Goal: Task Accomplishment & Management: Complete application form

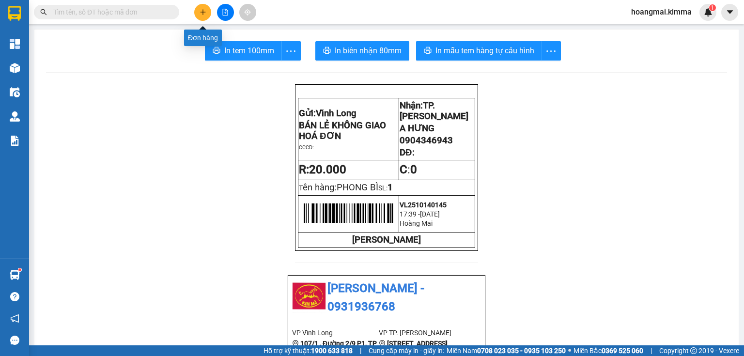
click at [203, 12] on icon "plus" at bounding box center [202, 11] width 0 height 5
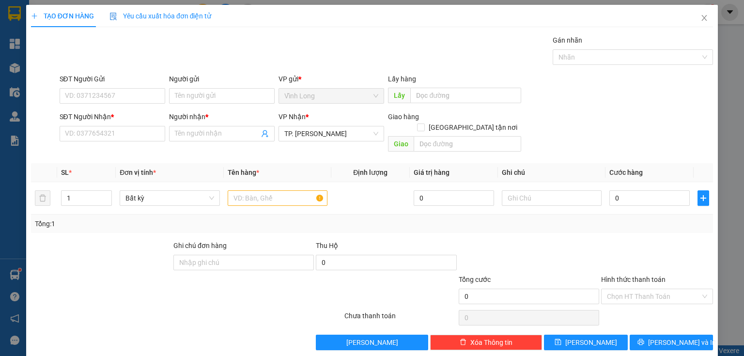
click at [207, 86] on div "Người gửi" at bounding box center [222, 81] width 106 height 15
click at [209, 91] on input "Người gửi" at bounding box center [222, 95] width 106 height 15
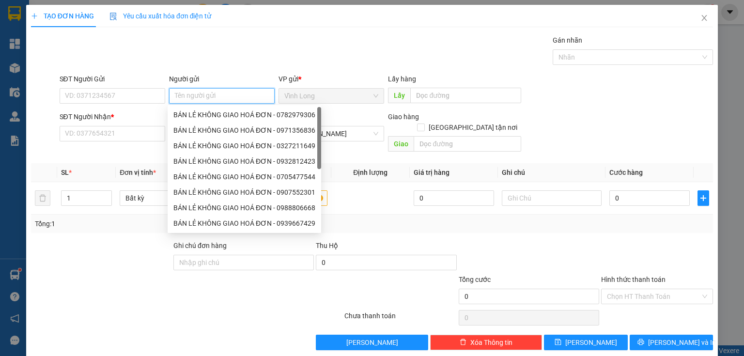
click at [209, 91] on input "Người gửi" at bounding box center [222, 95] width 106 height 15
click at [214, 113] on div "BÁN LẺ KHÔNG GIAO HOÁ ĐƠN - 0782979306" at bounding box center [244, 114] width 142 height 11
type input "0782979306"
type input "BÁN LẺ KHÔNG GIAO HOÁ ĐƠN"
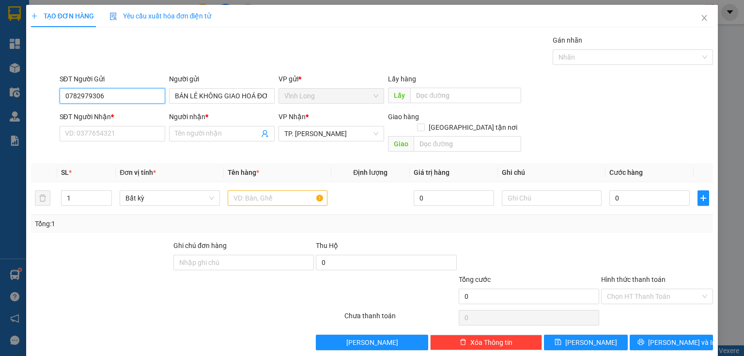
drag, startPoint x: 134, startPoint y: 95, endPoint x: 0, endPoint y: 106, distance: 134.1
click at [0, 106] on div "TẠO ĐƠN HÀNG Yêu cầu xuất hóa đơn điện tử Transit Pickup Surcharge Ids Transit …" at bounding box center [372, 178] width 744 height 356
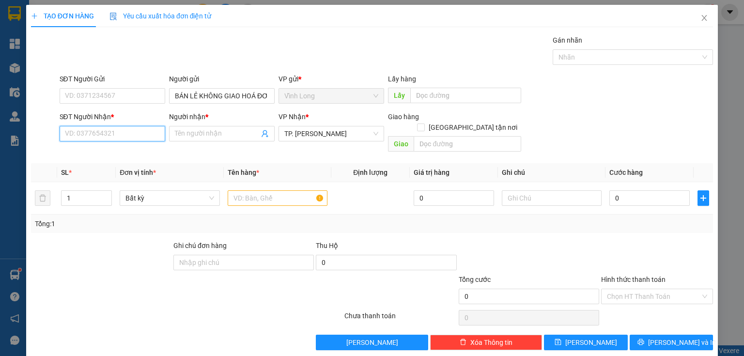
click at [78, 136] on input "SĐT Người Nhận *" at bounding box center [113, 133] width 106 height 15
type input "0909270200"
click at [130, 146] on div "0909270200 - CHỊ THÚY" at bounding box center [111, 152] width 105 height 15
type input "CHỊ THÚY"
type input "0909270200"
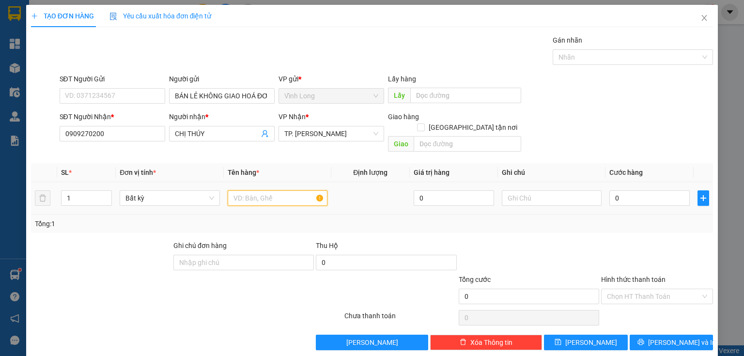
click at [269, 190] on input "text" at bounding box center [278, 197] width 100 height 15
type input "THÙNG MUS"
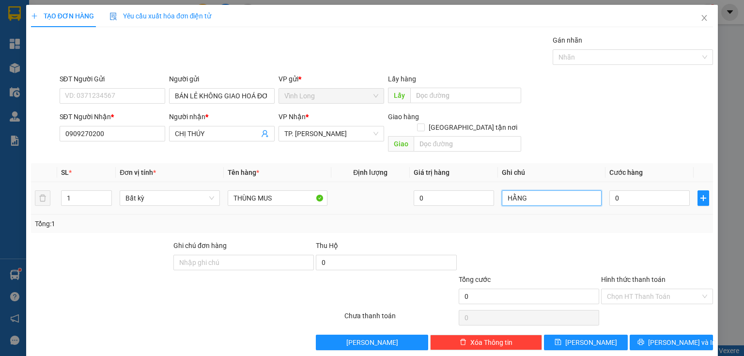
type input "HẰNG"
type input "4"
type input "40"
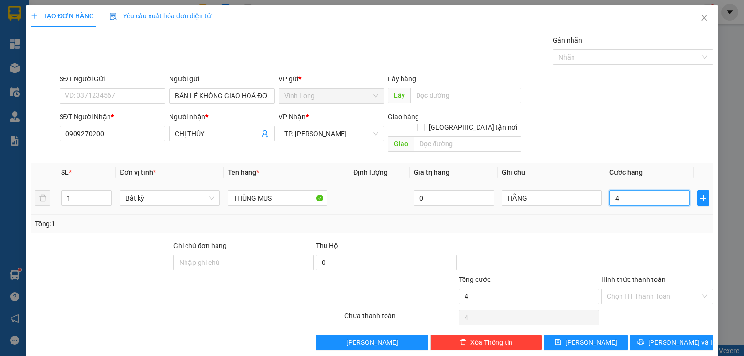
type input "40"
type input "40.000"
click at [539, 218] on div "Tổng: 1" at bounding box center [372, 223] width 674 height 11
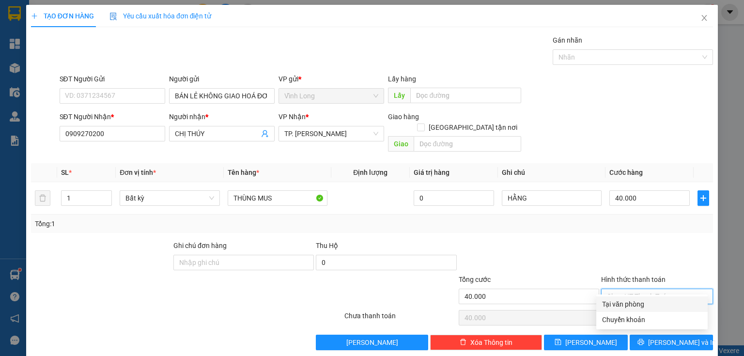
drag, startPoint x: 638, startPoint y: 283, endPoint x: 643, endPoint y: 300, distance: 17.2
click at [639, 289] on input "Hình thức thanh toán" at bounding box center [653, 296] width 93 height 15
drag, startPoint x: 644, startPoint y: 302, endPoint x: 651, endPoint y: 322, distance: 20.7
click at [644, 308] on div "Tại văn phòng" at bounding box center [652, 304] width 100 height 11
type input "0"
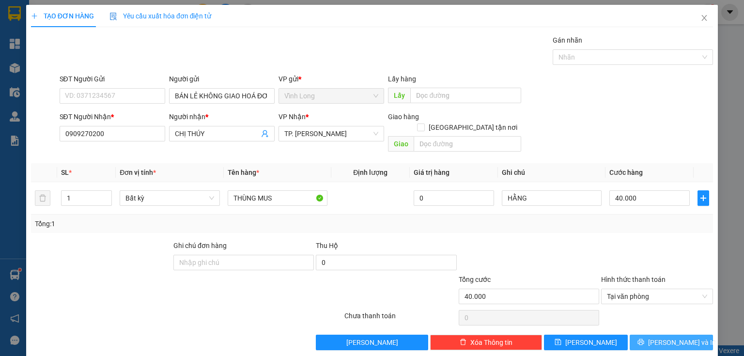
click at [666, 337] on span "[PERSON_NAME] và In" at bounding box center [682, 342] width 68 height 11
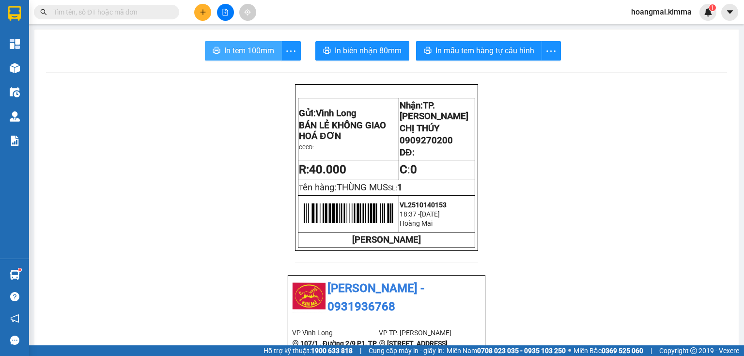
click at [244, 53] on span "In tem 100mm" at bounding box center [249, 51] width 50 height 12
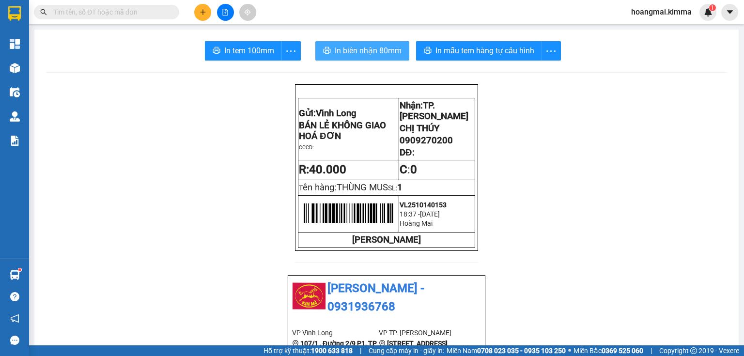
click at [388, 47] on span "In biên nhận 80mm" at bounding box center [368, 51] width 67 height 12
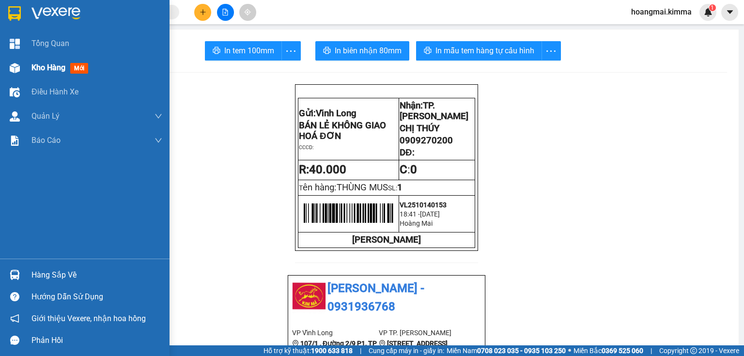
click at [17, 61] on div at bounding box center [14, 68] width 17 height 17
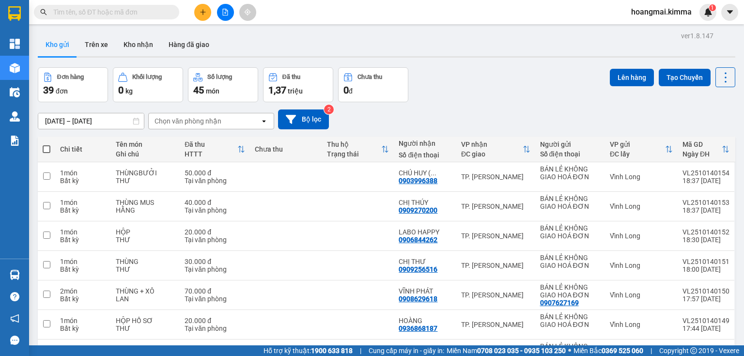
click at [290, 93] on span "triệu" at bounding box center [295, 91] width 15 height 8
click at [454, 62] on div "ver 1.8.147 Kho gửi Trên xe Kho nhận Hàng đã giao Đơn hàng 39 đơn Khối lượng 0 …" at bounding box center [386, 261] width 705 height 464
